Goal: Use online tool/utility

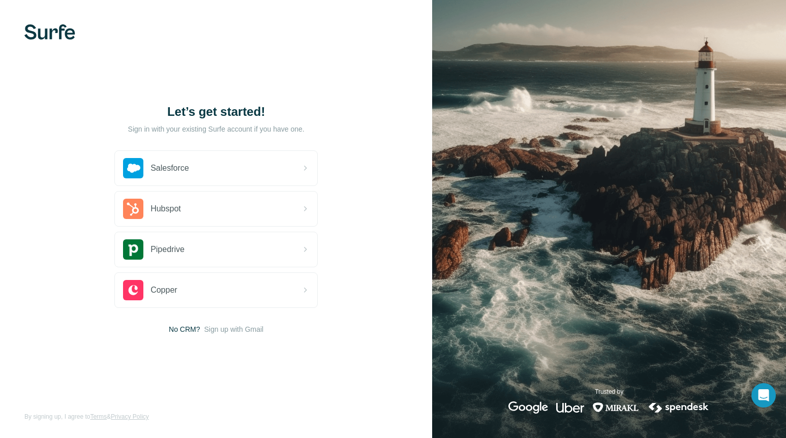
click at [66, 34] on img at bounding box center [49, 31] width 51 height 15
